Goal: Task Accomplishment & Management: Manage account settings

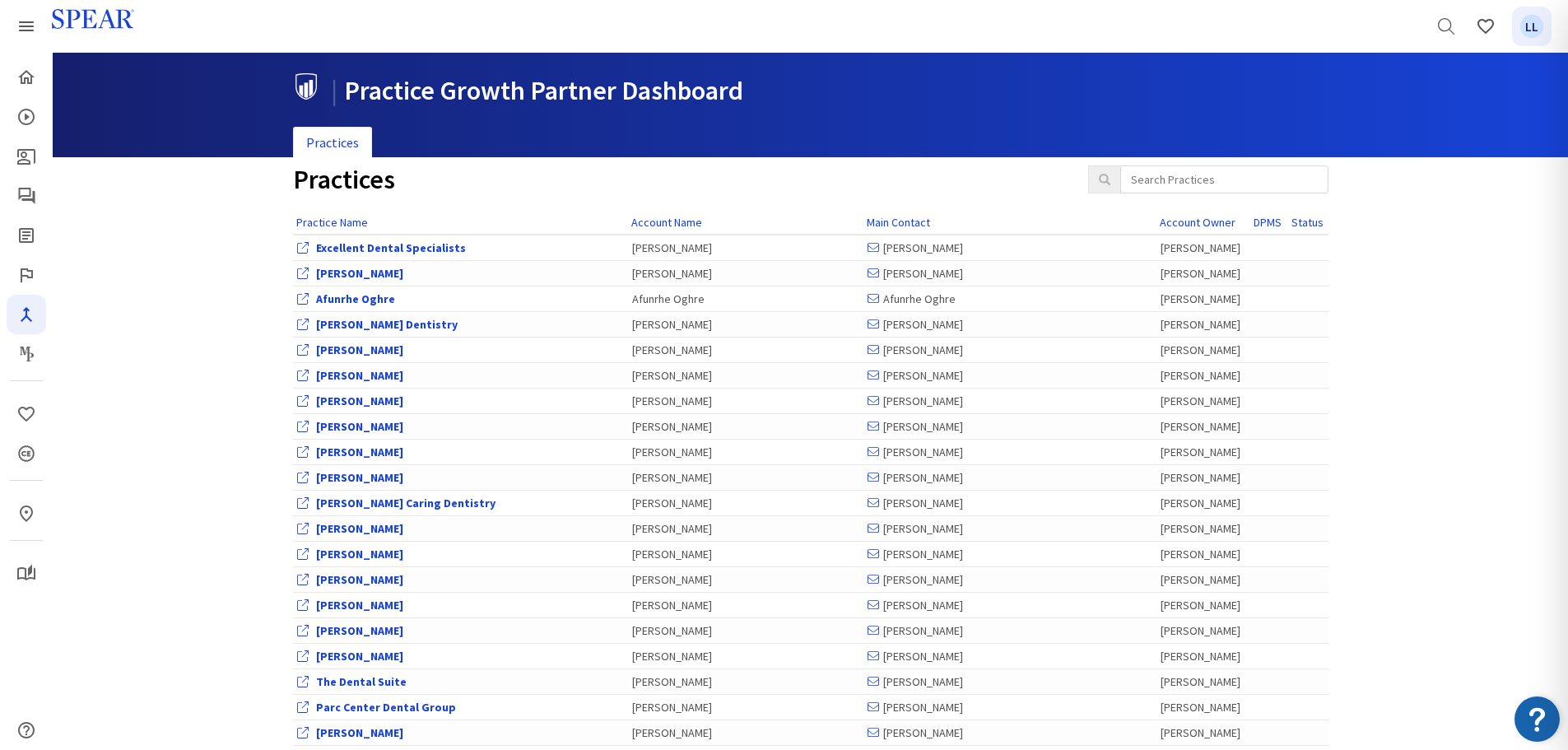
click at [1542, 27] on span "LL" at bounding box center [1532, 26] width 24 height 24
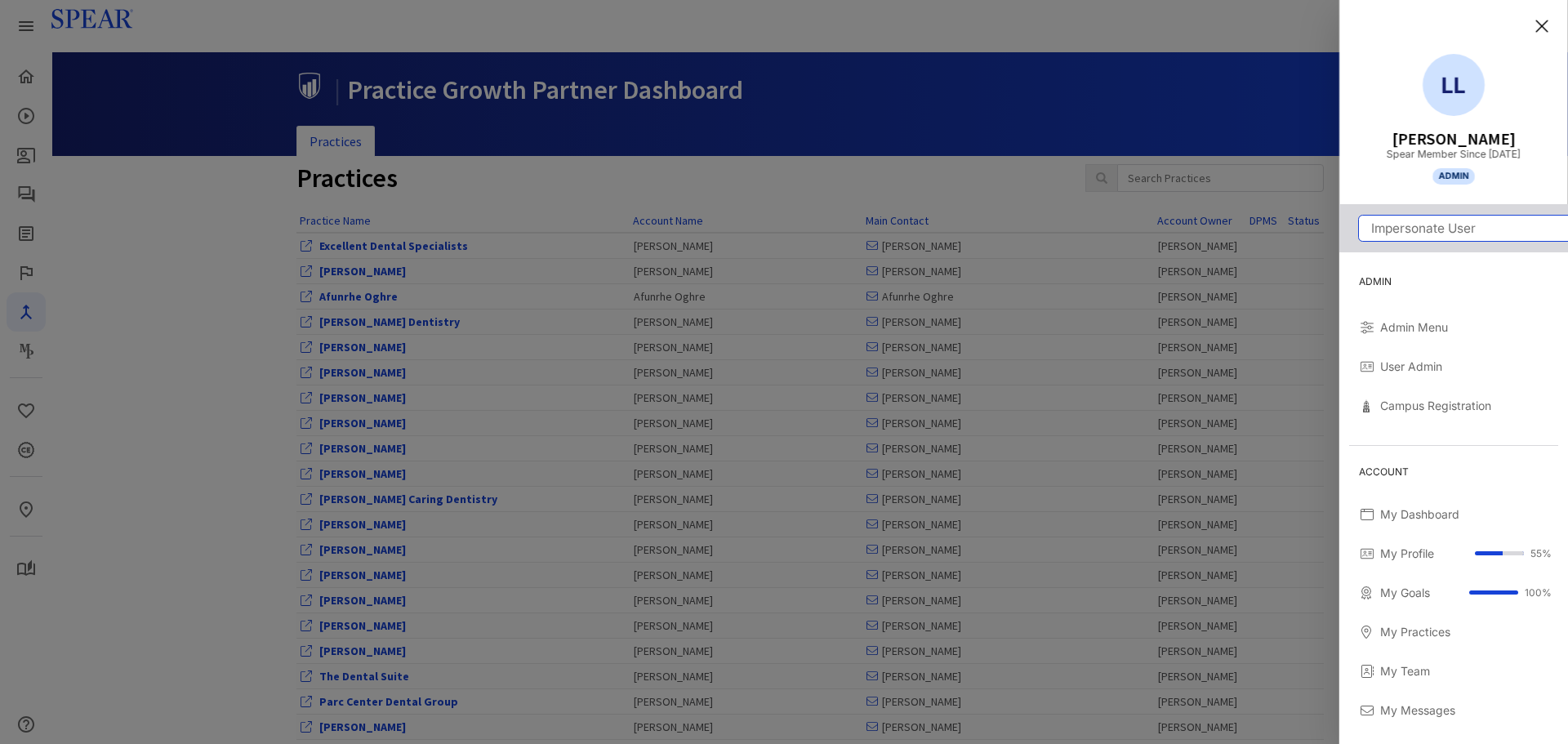
click at [1431, 236] on input "Impersonate User" at bounding box center [1462, 228] width 209 height 25
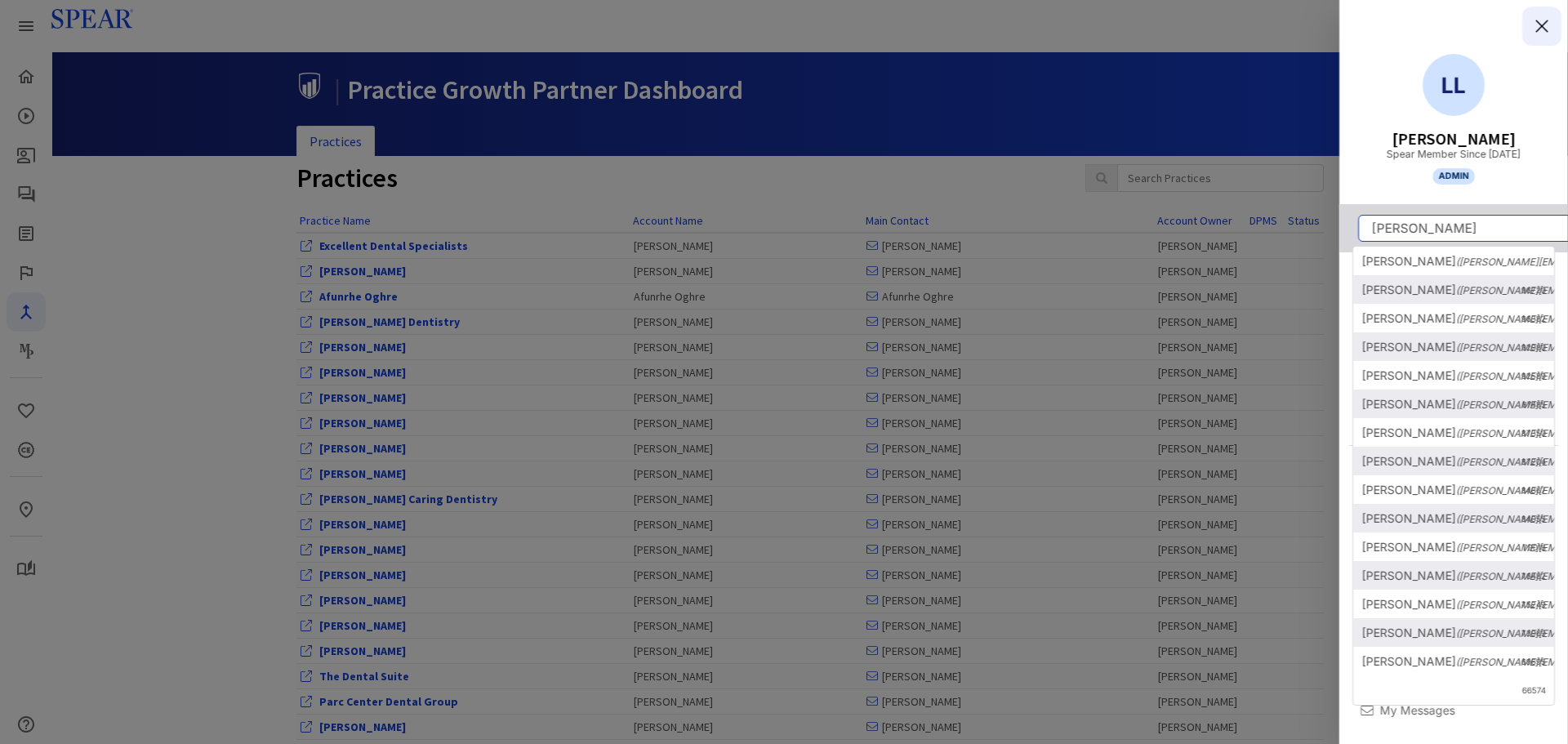
type input "dana"
click at [1540, 25] on icon "Close" at bounding box center [1542, 26] width 12 height 12
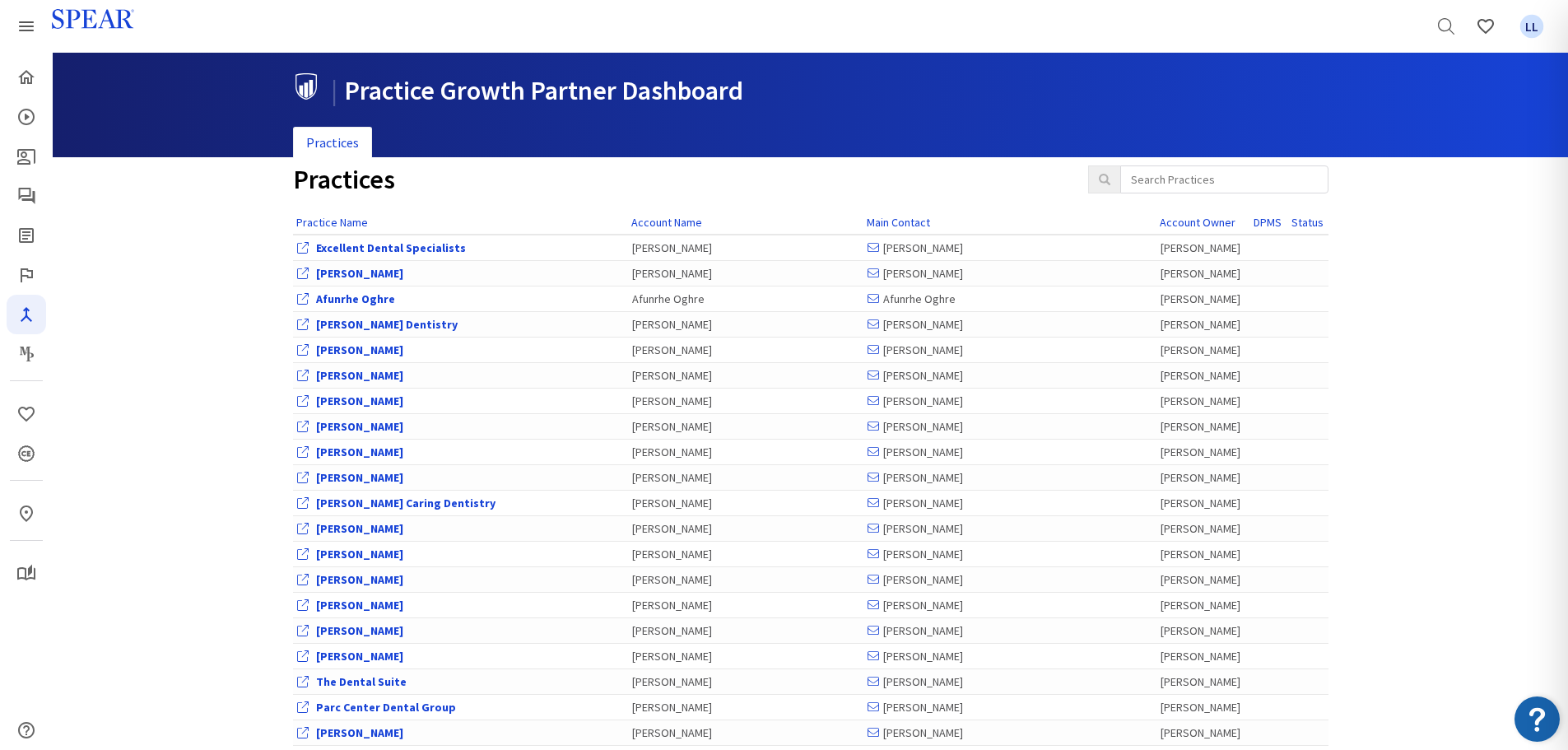
click at [25, 314] on icon "Navigator Pro" at bounding box center [26, 314] width 19 height 19
click at [1535, 33] on span "LL" at bounding box center [1532, 26] width 24 height 24
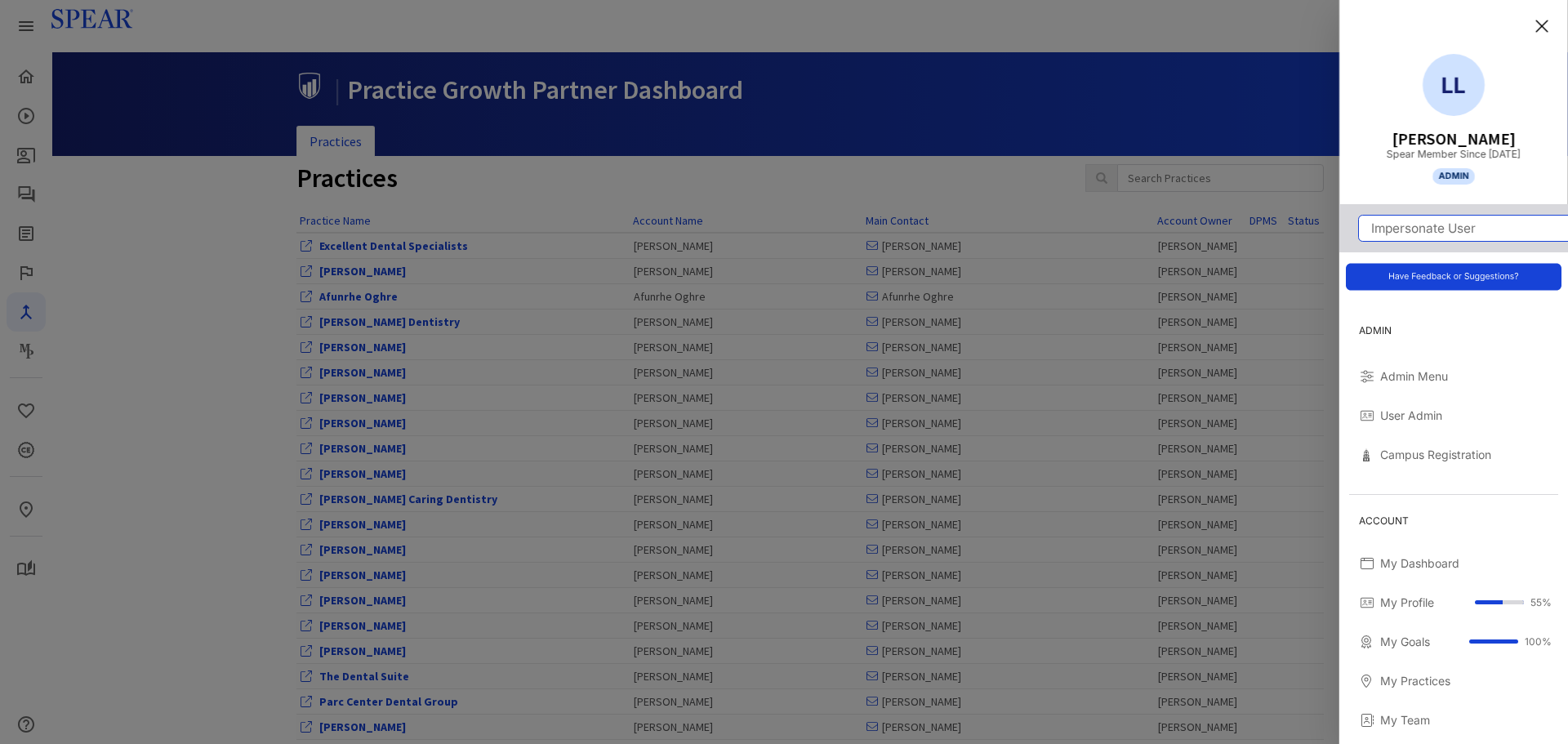
drag, startPoint x: 1429, startPoint y: 231, endPoint x: 1429, endPoint y: 213, distance: 18.0
click at [1429, 221] on input "Impersonate User" at bounding box center [1462, 228] width 209 height 25
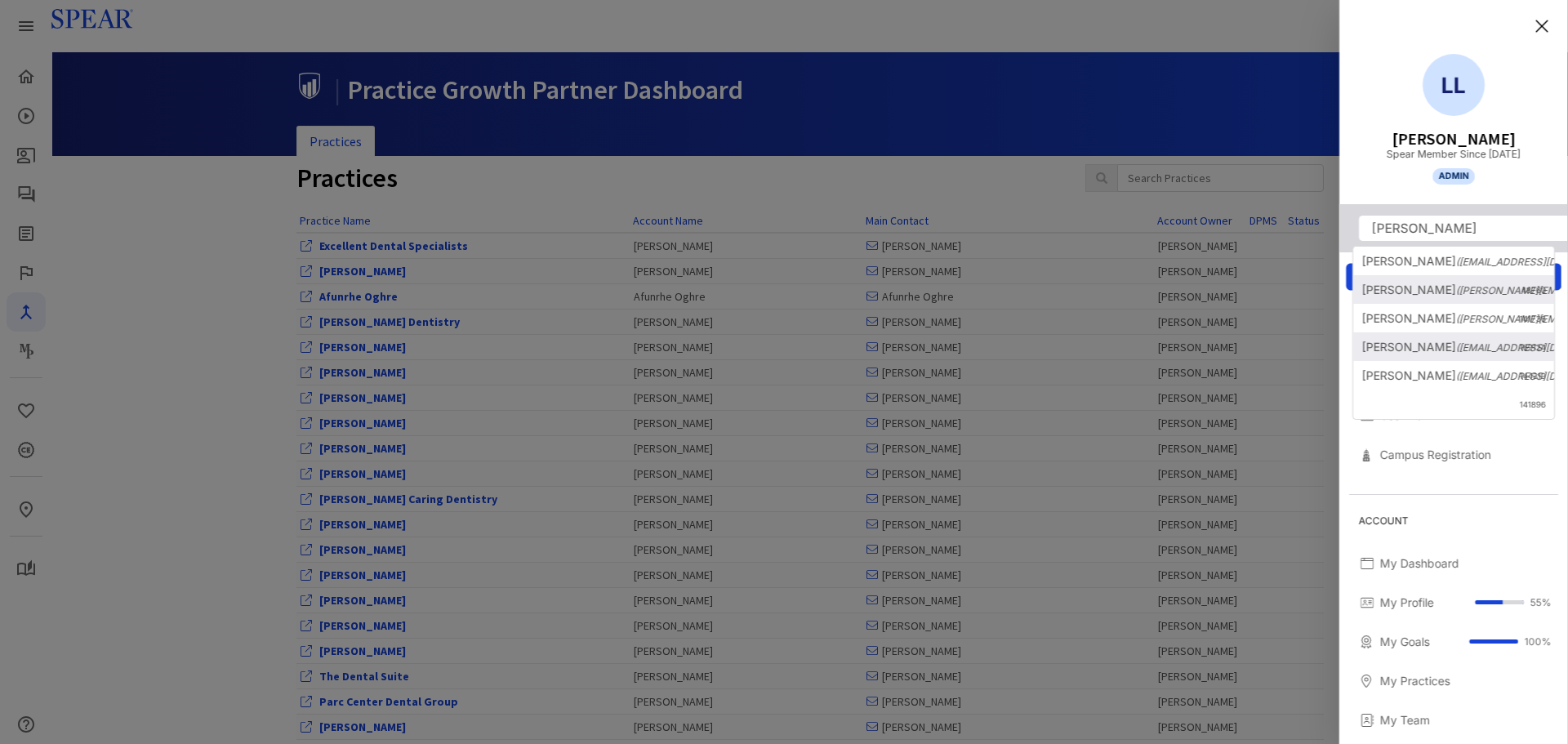
drag, startPoint x: 1271, startPoint y: 101, endPoint x: 1279, endPoint y: 105, distance: 8.9
click at [1271, 101] on div at bounding box center [784, 372] width 1568 height 744
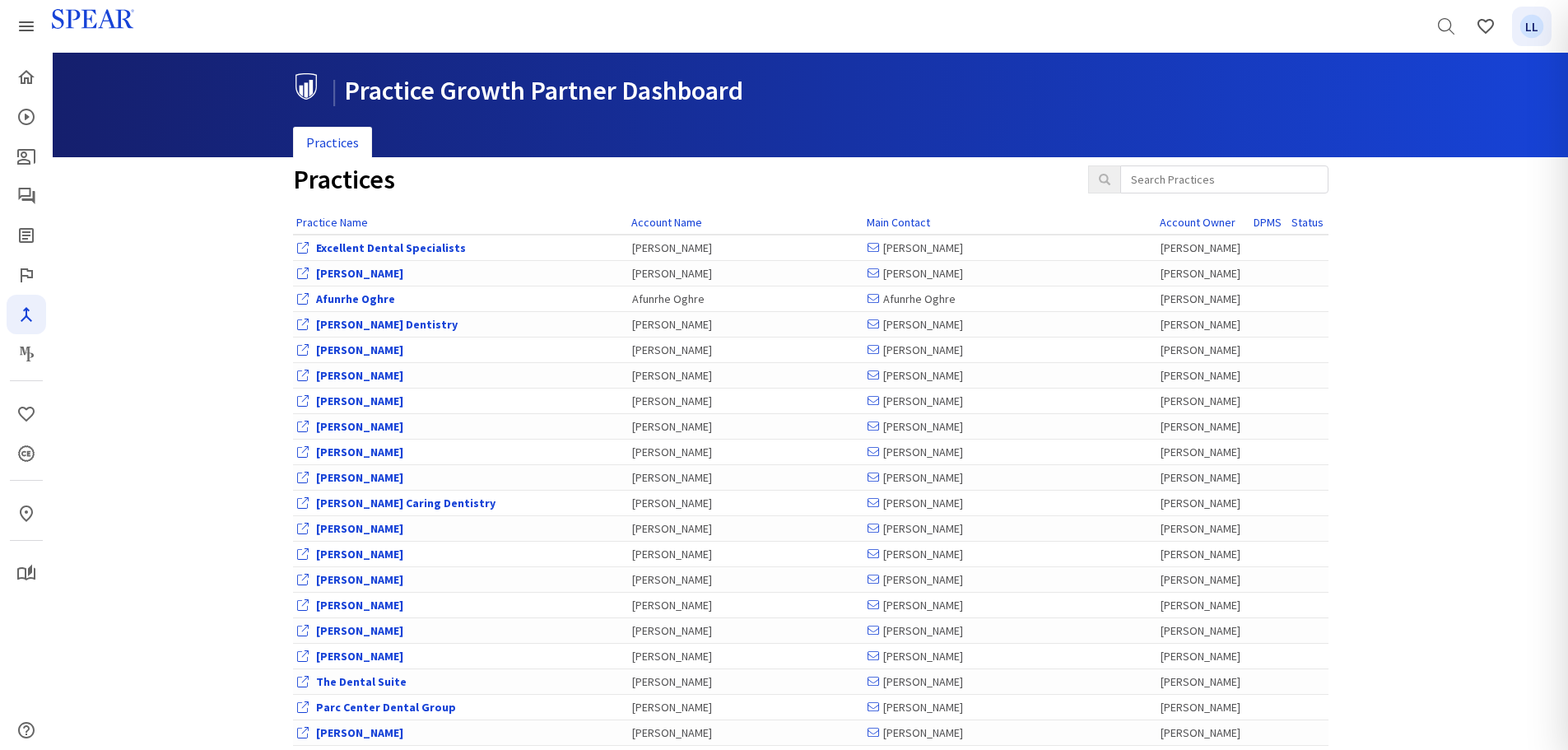
click at [1544, 27] on span "LL" at bounding box center [1532, 26] width 24 height 24
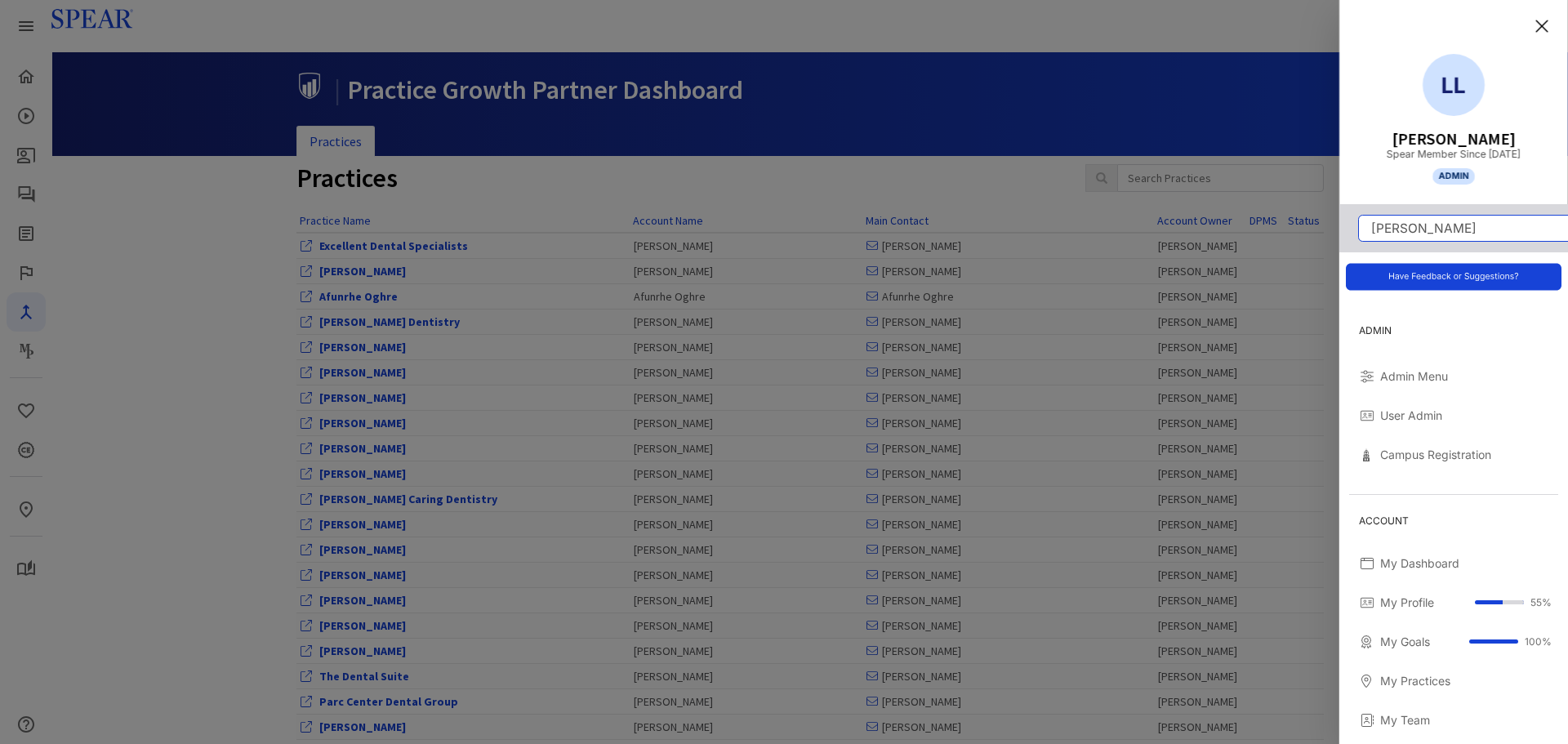
click at [1459, 231] on input "dana hardy" at bounding box center [1462, 228] width 209 height 25
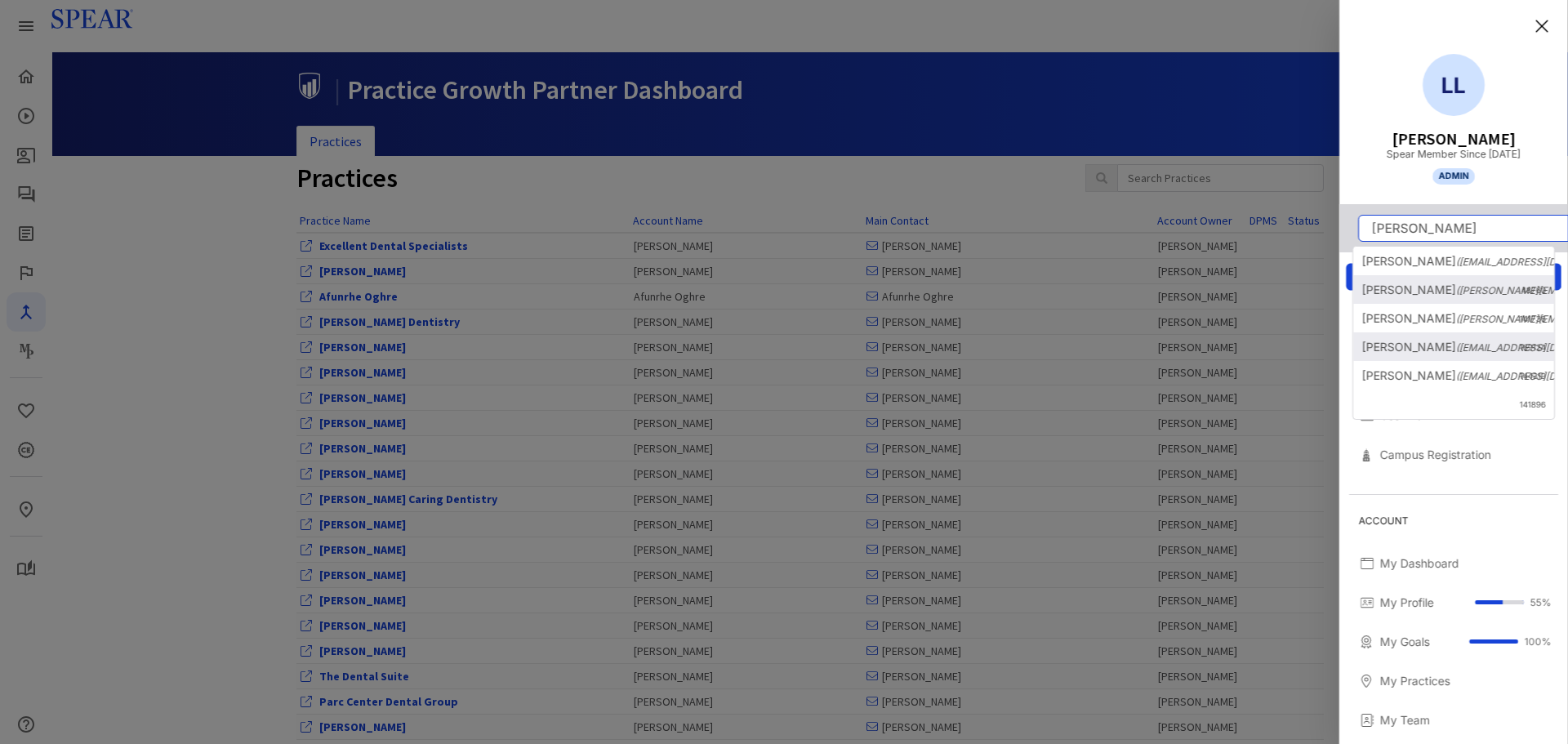
drag, startPoint x: 1459, startPoint y: 231, endPoint x: 1185, endPoint y: 229, distance: 274.0
click at [784, 0] on div "LL Lauren Locke Spear Member Since 2022 Admin dana hardy Dana Hardy (dhardy@ual…" at bounding box center [784, 0] width 0 height 0
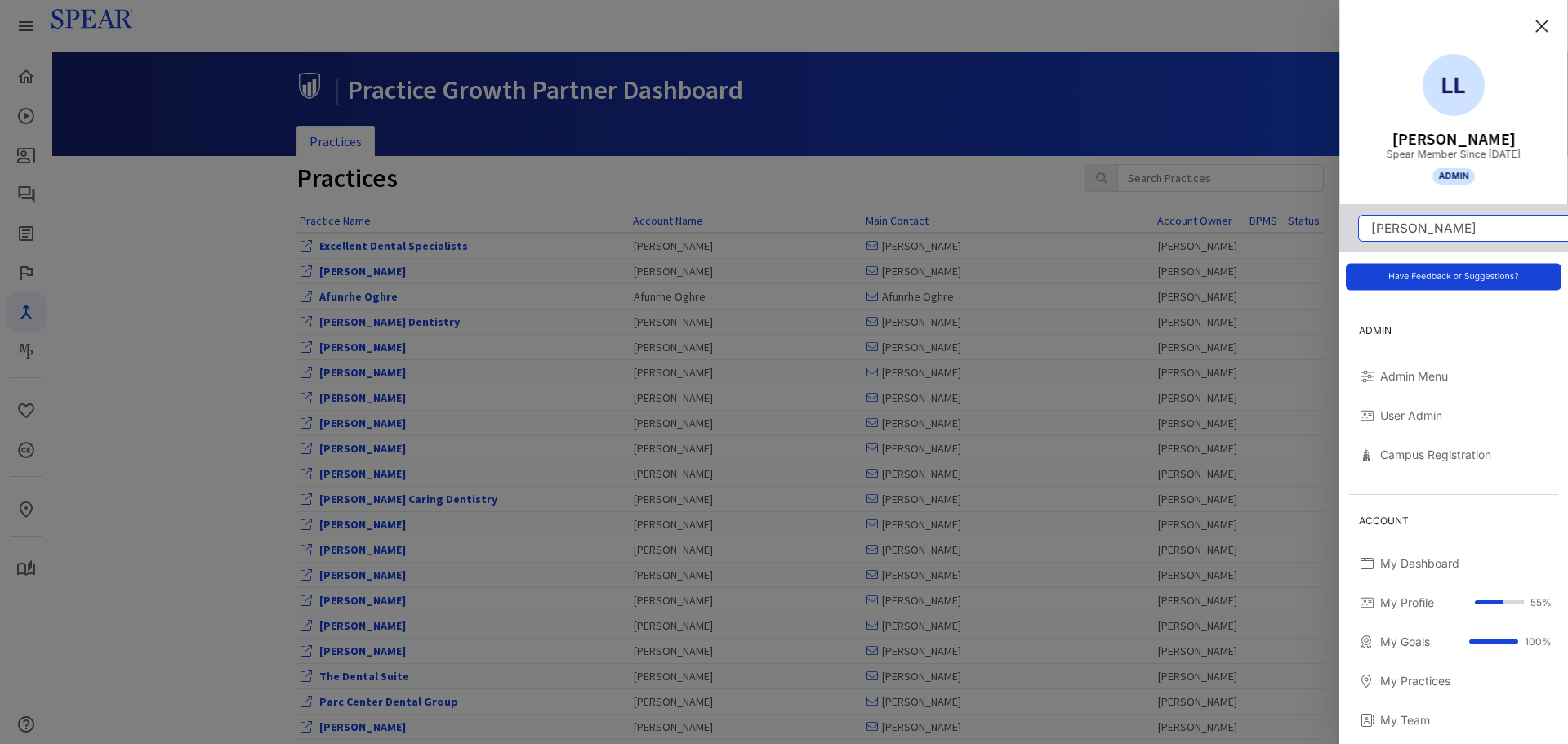
click at [1475, 230] on input "dana hardy" at bounding box center [1462, 228] width 209 height 25
click at [1555, 227] on span at bounding box center [1582, 228] width 29 height 25
click at [1555, 227] on icon at bounding box center [1582, 228] width 15 height 15
click at [1447, 227] on input "dana hardy" at bounding box center [1462, 228] width 209 height 25
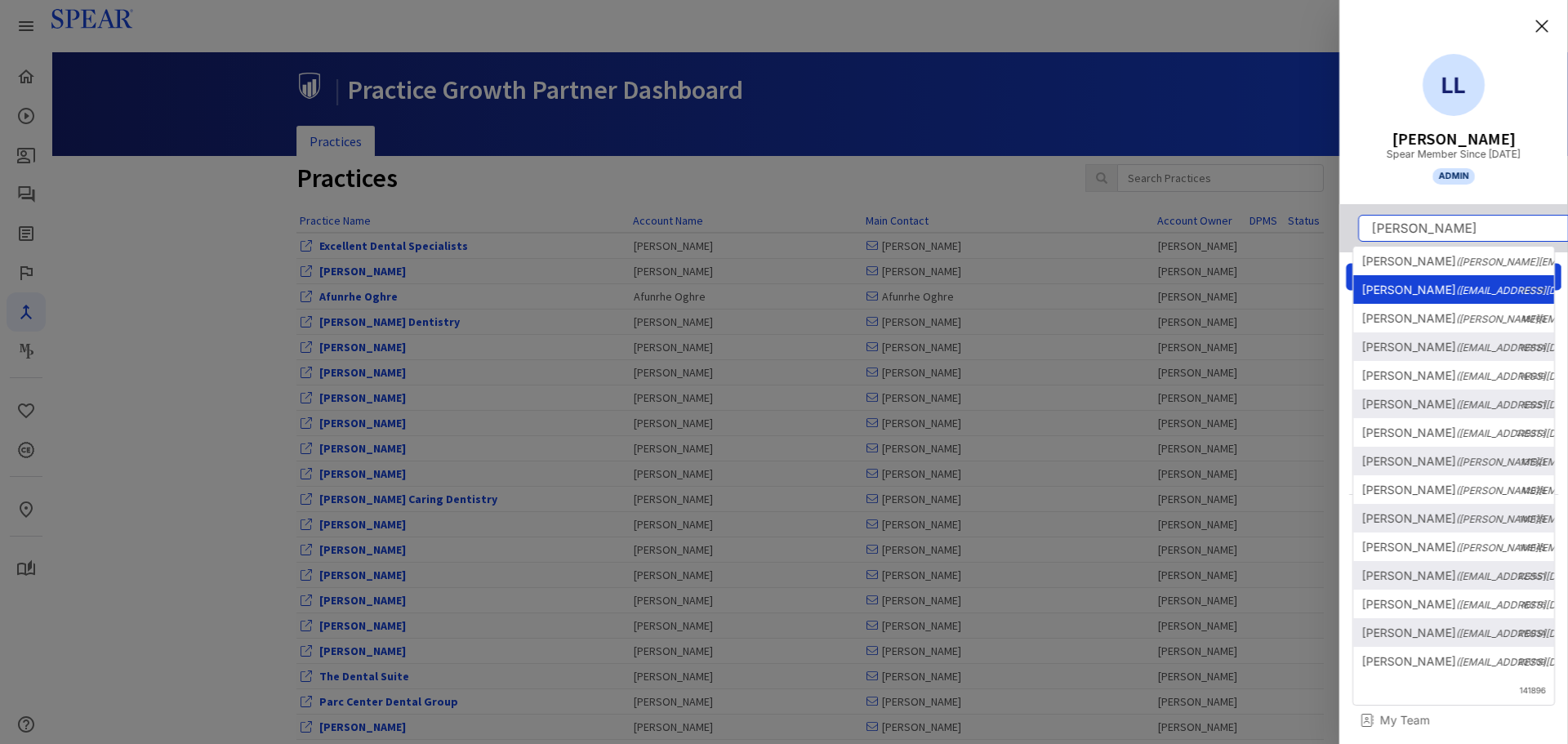
type input "dana hard"
click at [1456, 293] on span "(dhardy@ualberta.ca)" at bounding box center [1542, 290] width 172 height 12
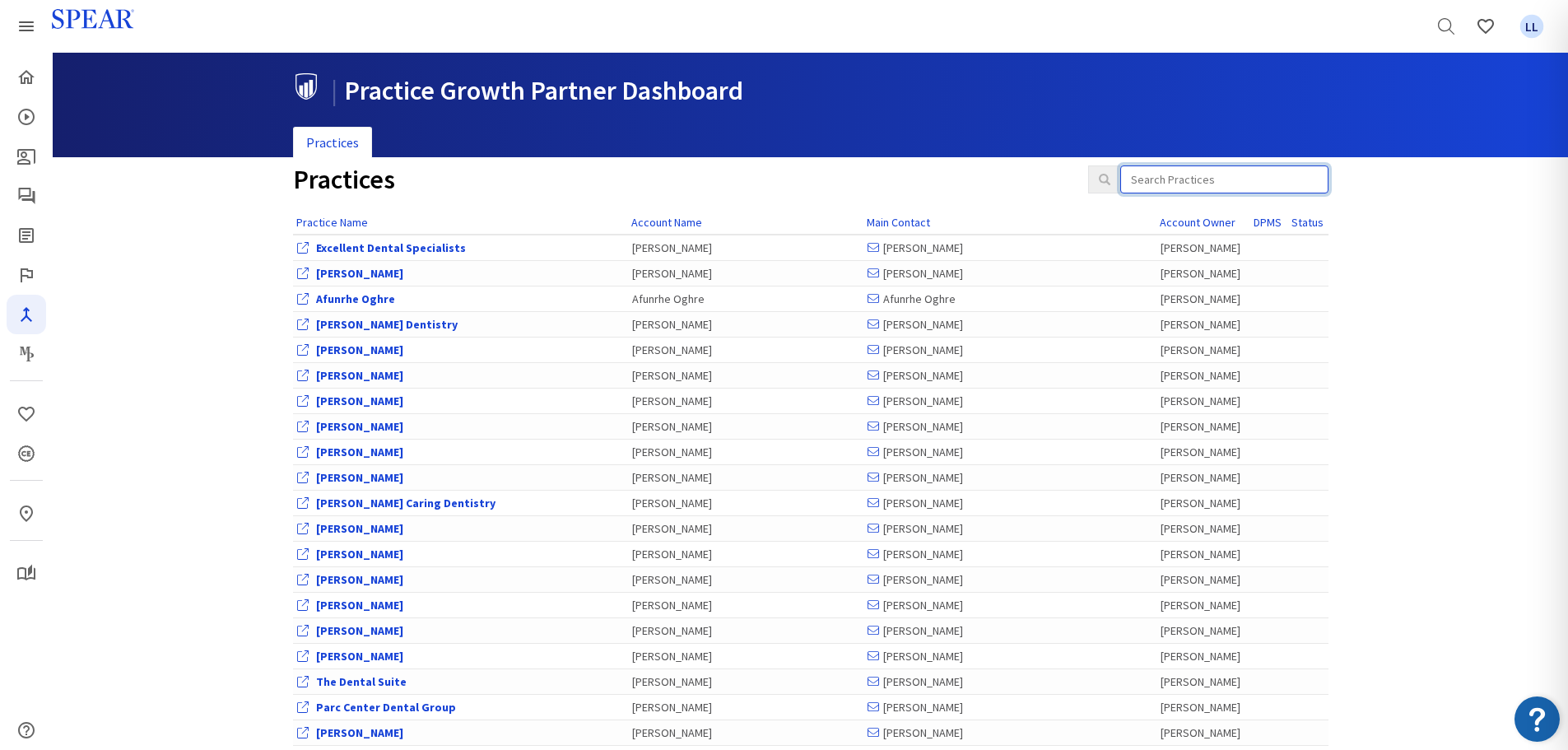
click at [1162, 182] on input "search" at bounding box center [1224, 180] width 208 height 28
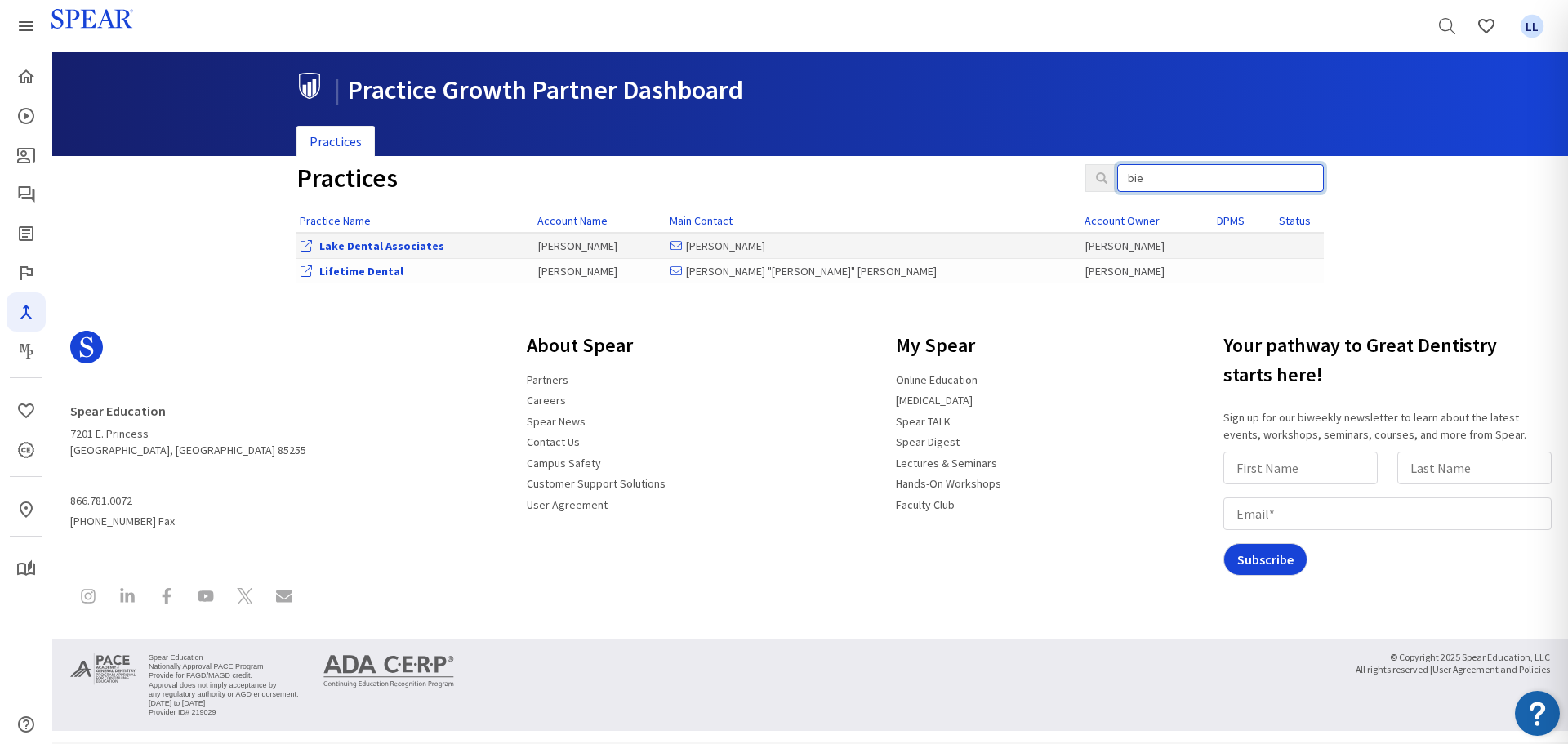
type input "bie"
click at [342, 252] on link "Lake Dental Associates" at bounding box center [381, 245] width 125 height 15
